Goal: Task Accomplishment & Management: Use online tool/utility

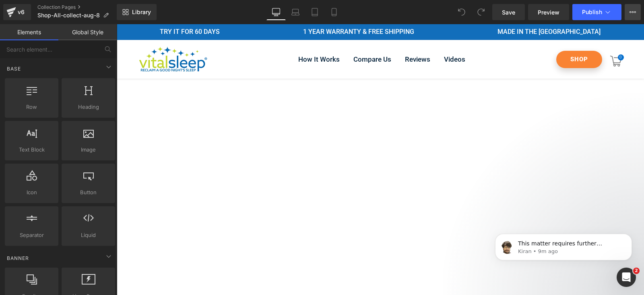
click at [638, 13] on button "View Live Page View with current Template Save Template to Library Schedule Pub…" at bounding box center [633, 12] width 16 height 16
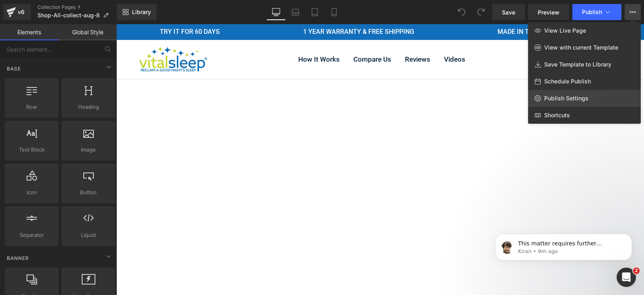
click at [568, 99] on span "Publish Settings" at bounding box center [566, 98] width 44 height 7
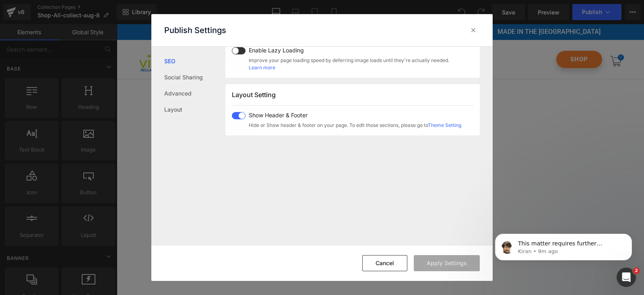
scroll to position [198, 0]
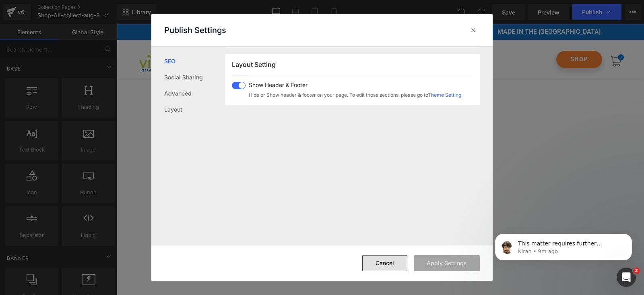
click at [398, 266] on button "Cancel" at bounding box center [384, 263] width 45 height 16
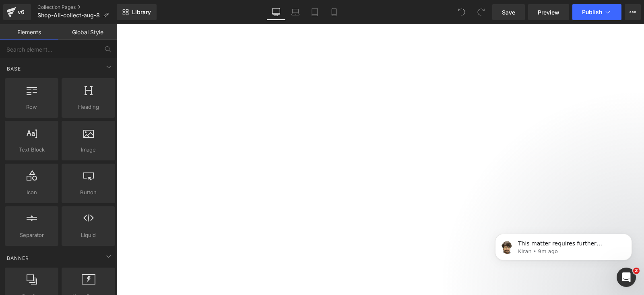
scroll to position [252, 0]
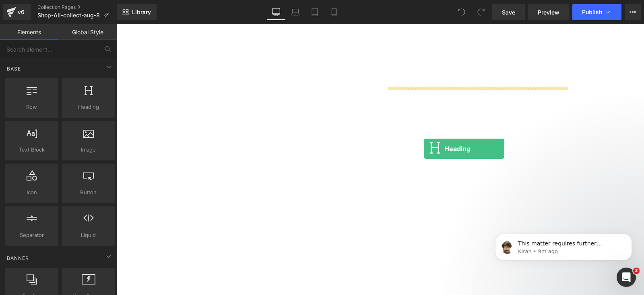
drag, startPoint x: 225, startPoint y: 131, endPoint x: 430, endPoint y: 124, distance: 205.4
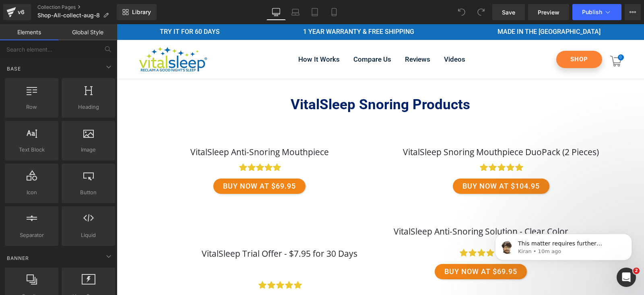
click at [382, 105] on strong "VitalSleep Snoring Products" at bounding box center [381, 104] width 180 height 17
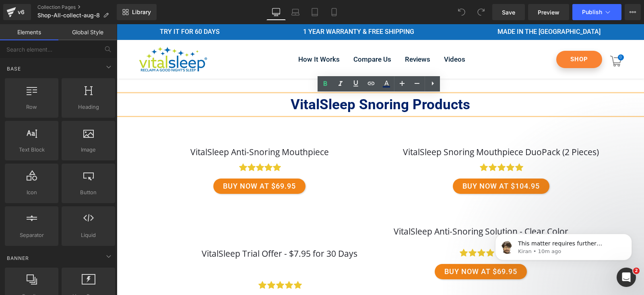
click at [358, 161] on ul "Icon Icon Icon Icon Icon" at bounding box center [259, 169] width 221 height 17
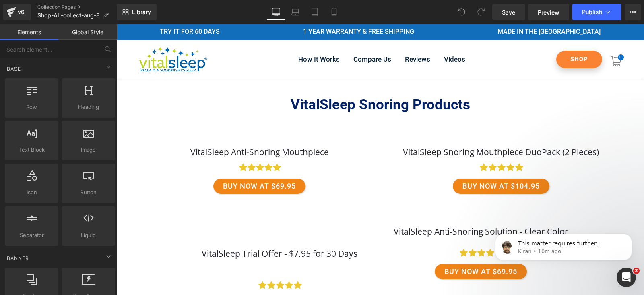
click at [285, 147] on link "VitalSleep Anti-Snoring Mouthpiece" at bounding box center [259, 152] width 138 height 11
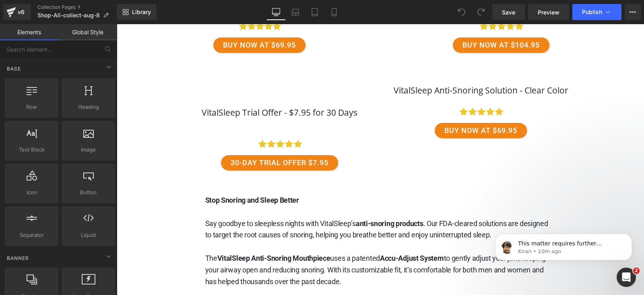
scroll to position [151, 0]
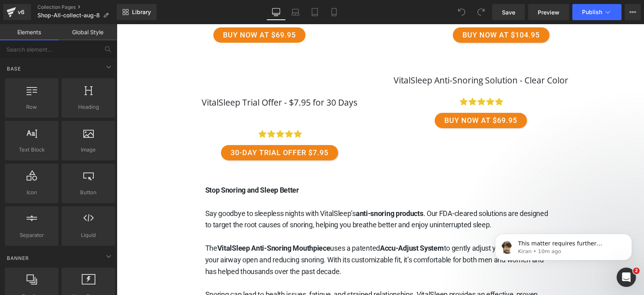
click at [267, 41] on link "BUY NOW AT $69.95" at bounding box center [259, 34] width 92 height 15
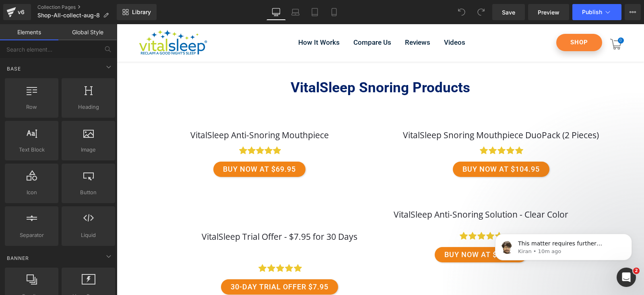
scroll to position [0, 0]
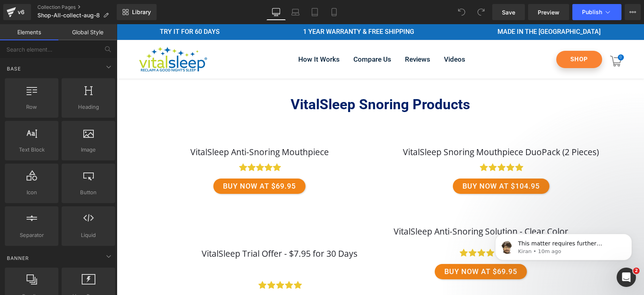
click at [256, 149] on link "VitalSleep Anti-Snoring Mouthpiece" at bounding box center [259, 152] width 138 height 11
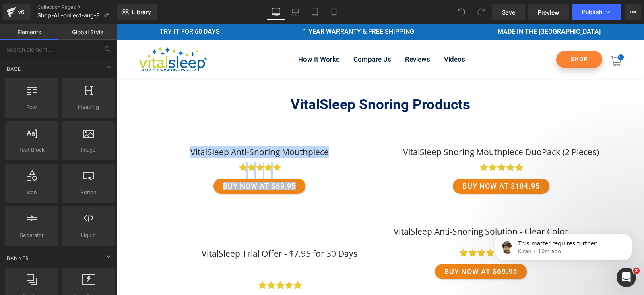
drag, startPoint x: 268, startPoint y: 142, endPoint x: 186, endPoint y: 141, distance: 82.1
click at [332, 190] on div "VitalSleep Anti-Snoring Mouthpiece (P) Title Icon Icon Icon" at bounding box center [259, 165] width 221 height 55
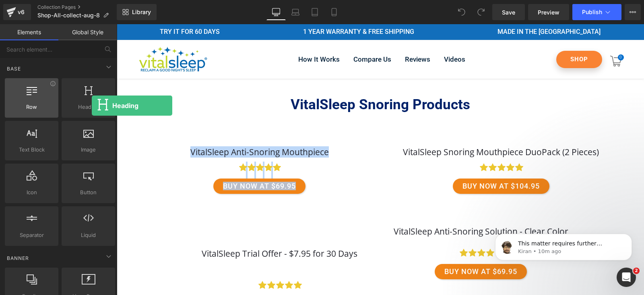
drag, startPoint x: 92, startPoint y: 105, endPoint x: 48, endPoint y: 111, distance: 43.8
click at [47, 112] on div "Row rows, columns, layouts, div Heading headings, titles, h1,h2,h3,h4,h5,h6 Tex…" at bounding box center [60, 161] width 114 height 171
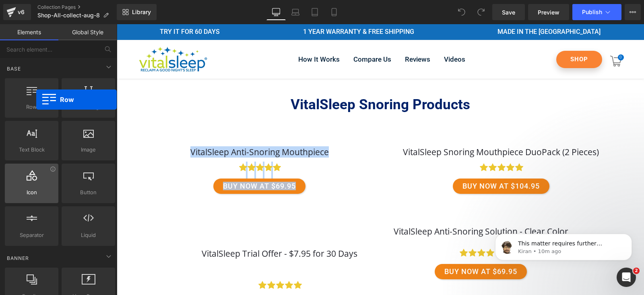
drag, startPoint x: 36, startPoint y: 99, endPoint x: 37, endPoint y: 164, distance: 64.4
click at [36, 166] on div "Row rows, columns, layouts, div Heading headings, titles, h1,h2,h3,h4,h5,h6 Tex…" at bounding box center [60, 161] width 114 height 171
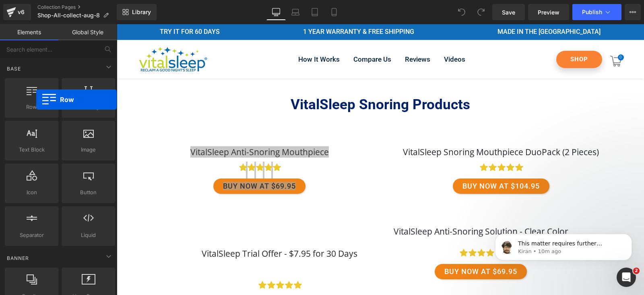
click at [91, 160] on div "Image images, photos, alts, uploads" at bounding box center [88, 140] width 57 height 43
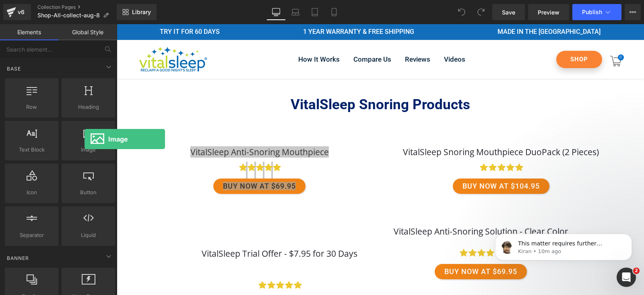
drag, startPoint x: 85, startPoint y: 139, endPoint x: 66, endPoint y: 202, distance: 65.7
click at [66, 202] on div "Row rows, columns, layouts, div Heading headings, titles, h1,h2,h3,h4,h5,h6 Tex…" at bounding box center [60, 161] width 114 height 171
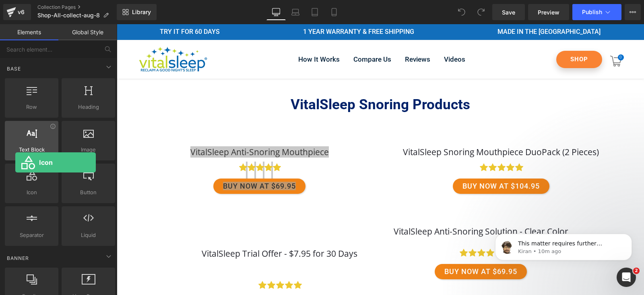
drag, startPoint x: 15, startPoint y: 162, endPoint x: 20, endPoint y: 136, distance: 27.0
click at [14, 163] on div "Icon icons, symbols" at bounding box center [32, 182] width 54 height 39
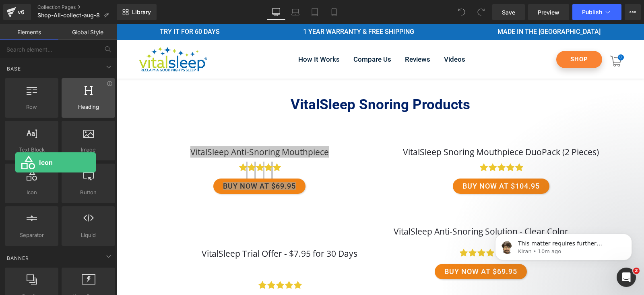
drag, startPoint x: 22, startPoint y: 134, endPoint x: 61, endPoint y: 116, distance: 42.5
click at [24, 131] on div at bounding box center [31, 136] width 49 height 18
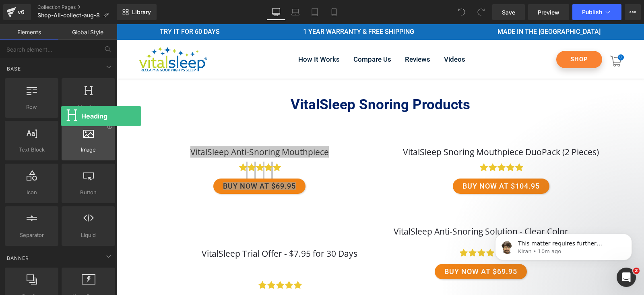
drag, startPoint x: 61, startPoint y: 116, endPoint x: 91, endPoint y: 152, distance: 46.6
click at [62, 116] on div "Heading headings, titles, h1,h2,h3,h4,h5,h6" at bounding box center [89, 97] width 54 height 39
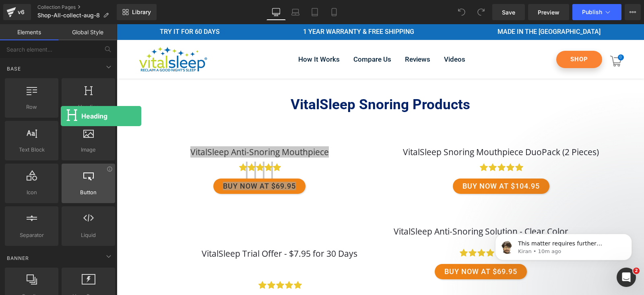
click at [87, 171] on icon at bounding box center [88, 175] width 10 height 10
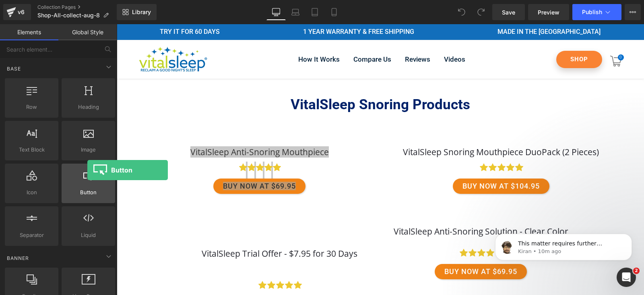
click at [75, 189] on div "Button button, call to action, cta" at bounding box center [89, 182] width 54 height 39
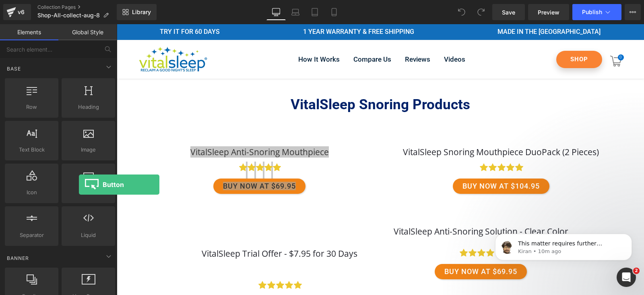
click at [58, 192] on div "Icon icons, symbols" at bounding box center [31, 183] width 57 height 43
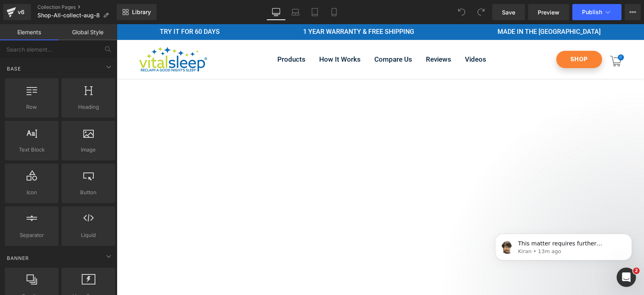
drag, startPoint x: 360, startPoint y: 124, endPoint x: 227, endPoint y: 132, distance: 132.7
drag, startPoint x: 185, startPoint y: 136, endPoint x: 263, endPoint y: 175, distance: 87.5
drag, startPoint x: 314, startPoint y: 184, endPoint x: 225, endPoint y: 164, distance: 91.1
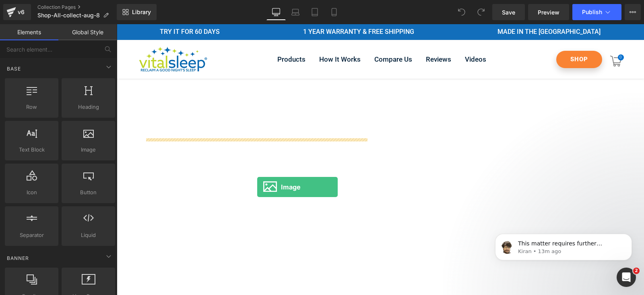
drag, startPoint x: 229, startPoint y: 179, endPoint x: 273, endPoint y: 173, distance: 44.3
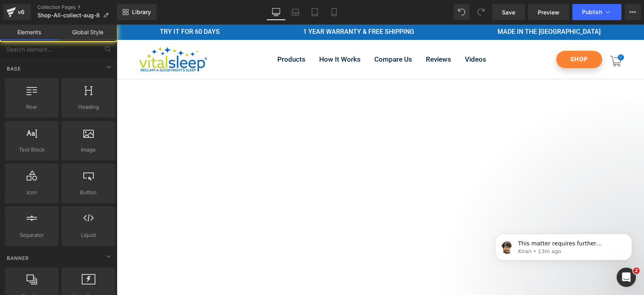
drag, startPoint x: 281, startPoint y: 104, endPoint x: 329, endPoint y: 103, distance: 47.5
drag, startPoint x: 386, startPoint y: 110, endPoint x: 396, endPoint y: 112, distance: 10.2
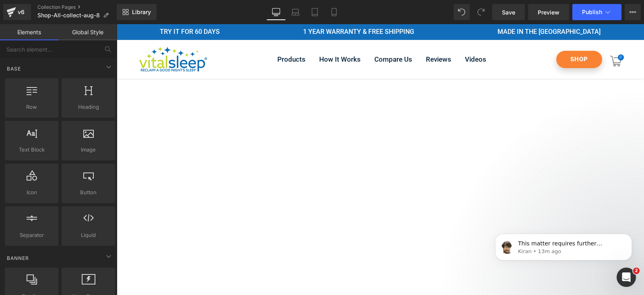
drag, startPoint x: 461, startPoint y: 120, endPoint x: 491, endPoint y: 123, distance: 30.7
click at [640, 11] on button "View Live Page View with current Template Save Template to Library Schedule Pub…" at bounding box center [633, 12] width 16 height 16
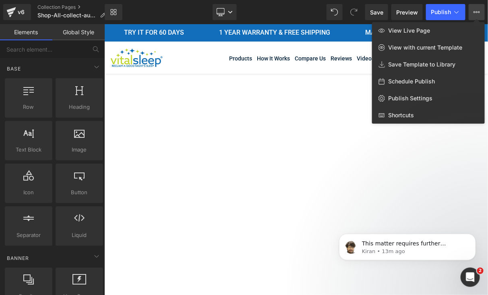
click at [479, 11] on button "View Live Page View with current Template Save Template to Library Schedule Pub…" at bounding box center [477, 12] width 16 height 16
